Goal: Task Accomplishment & Management: Complete application form

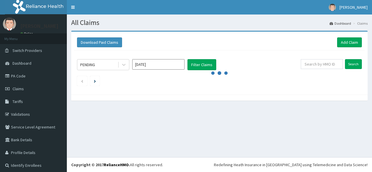
click at [185, 72] on div at bounding box center [219, 73] width 285 height 6
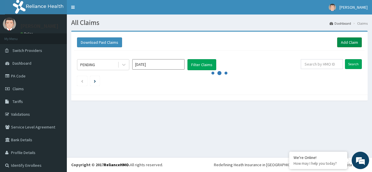
click at [341, 43] on link "Add Claim" at bounding box center [349, 42] width 25 height 10
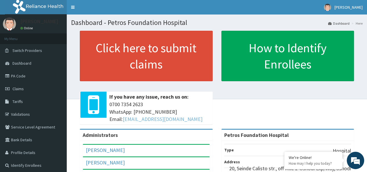
click at [197, 118] on link "hellonigeria@getreliancehealth.com" at bounding box center [163, 119] width 80 height 7
click at [16, 87] on span "Claims" at bounding box center [17, 88] width 11 height 5
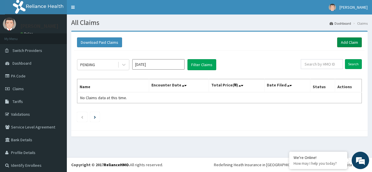
click at [343, 42] on link "Add Claim" at bounding box center [349, 42] width 25 height 10
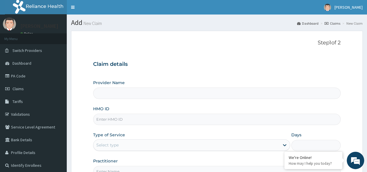
click at [202, 121] on input "HMO ID" at bounding box center [217, 119] width 248 height 11
type input "Petros Foundation Hospital"
paste input "YSS/10168/D"
type input "YSS/10168/D"
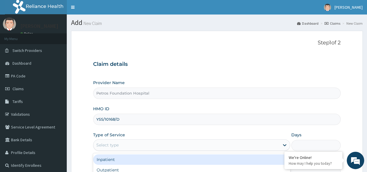
click at [195, 150] on div "Select type" at bounding box center [191, 145] width 197 height 12
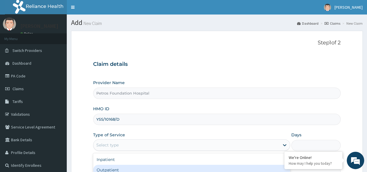
click at [196, 168] on div "Outpatient" at bounding box center [191, 170] width 197 height 10
type input "1"
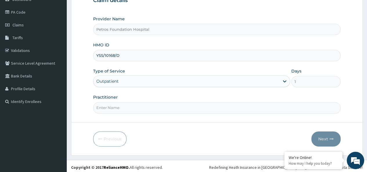
scroll to position [65, 0]
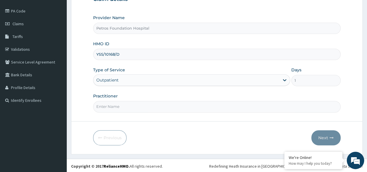
click at [220, 104] on input "Practitioner" at bounding box center [217, 106] width 248 height 11
type input "DR PETER"
click at [322, 135] on button "Next" at bounding box center [326, 137] width 29 height 15
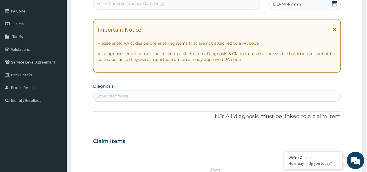
click at [335, 5] on icon at bounding box center [335, 4] width 6 height 6
click at [191, 92] on div "Enter diagnosis" at bounding box center [217, 96] width 247 height 9
type input "ANEMIA"
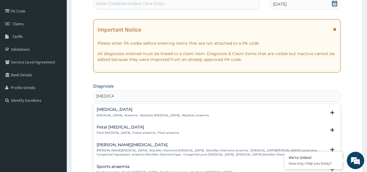
click at [127, 113] on div "Anemia Anemia , Anaemia , Absolute anemia , Absolute anaemia" at bounding box center [153, 112] width 112 height 10
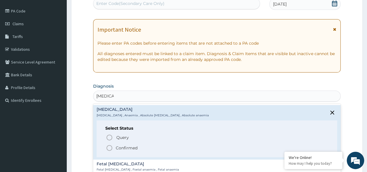
click at [110, 147] on icon "status option filled" at bounding box center [109, 148] width 7 height 7
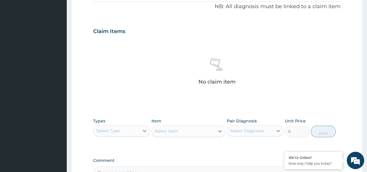
scroll to position [178, 0]
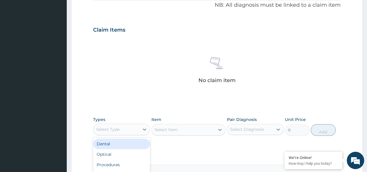
click at [115, 132] on div "Select Type" at bounding box center [117, 129] width 46 height 9
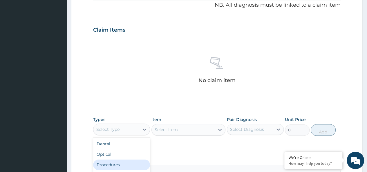
click at [119, 162] on div "Procedures" at bounding box center [121, 165] width 57 height 10
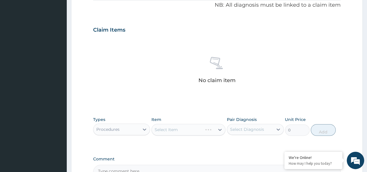
click at [186, 128] on div "Select Item" at bounding box center [189, 130] width 74 height 12
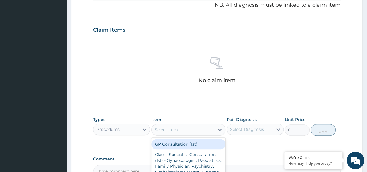
click at [186, 128] on div "Select Item" at bounding box center [183, 129] width 63 height 9
type input "GP"
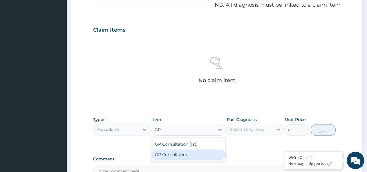
click at [181, 152] on div "GP Consultation" at bounding box center [189, 155] width 74 height 10
type input "2500"
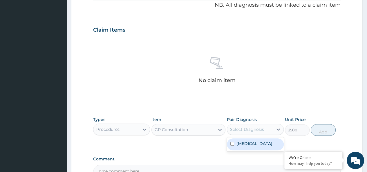
click at [239, 130] on div "Select Diagnosis" at bounding box center [247, 130] width 34 height 6
click at [243, 145] on label "Anemia" at bounding box center [255, 144] width 36 height 6
checkbox input "true"
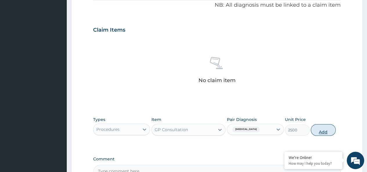
click at [322, 127] on button "Add" at bounding box center [323, 130] width 25 height 12
type input "0"
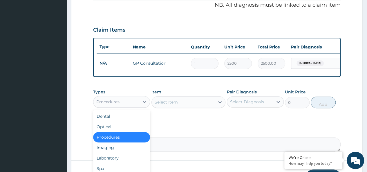
click at [139, 107] on div "Procedures" at bounding box center [117, 101] width 46 height 9
click at [131, 157] on div "Laboratory" at bounding box center [121, 158] width 57 height 10
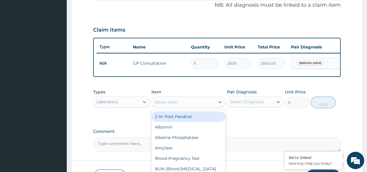
click at [196, 105] on div "Select Item" at bounding box center [183, 102] width 63 height 9
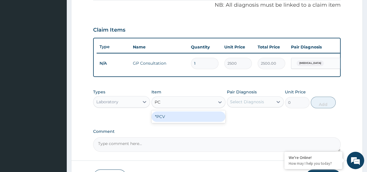
type input "PCV"
click at [196, 121] on div "*PCV" at bounding box center [189, 117] width 74 height 10
type input "700"
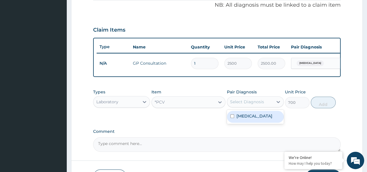
click at [241, 105] on div "Select Diagnosis" at bounding box center [247, 102] width 34 height 6
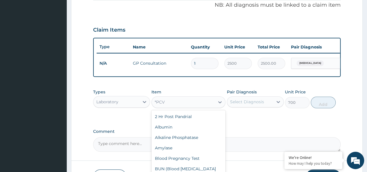
click at [204, 107] on div "*PCV" at bounding box center [183, 102] width 63 height 9
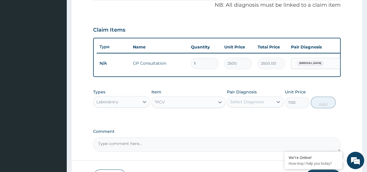
click at [204, 107] on div "*PCV" at bounding box center [183, 102] width 63 height 9
click at [237, 105] on div "Select Diagnosis" at bounding box center [247, 102] width 34 height 6
click at [245, 119] on label "Anemia" at bounding box center [255, 116] width 36 height 6
checkbox input "true"
click at [327, 107] on button "Add" at bounding box center [323, 103] width 25 height 12
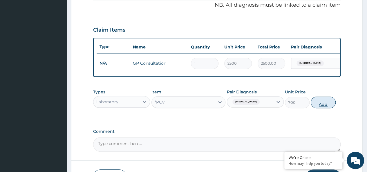
type input "0"
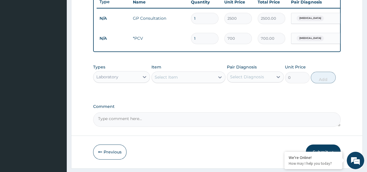
scroll to position [243, 0]
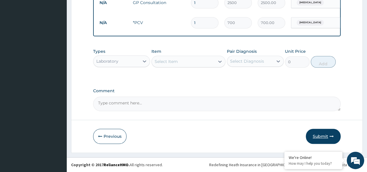
click at [326, 137] on button "Submit" at bounding box center [323, 136] width 35 height 15
